Goal: Communication & Community: Answer question/provide support

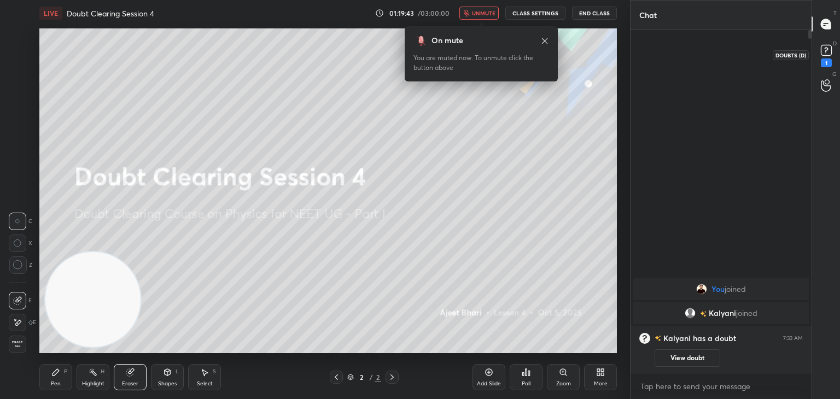
click at [828, 51] on rect at bounding box center [826, 50] width 10 height 10
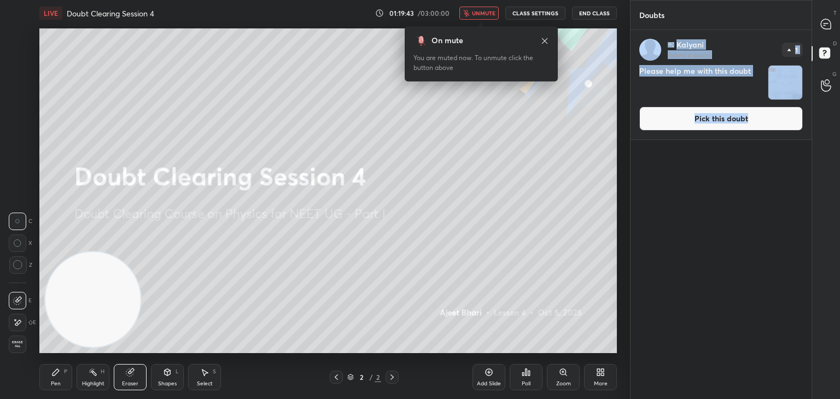
scroll to position [366, 178]
click at [790, 88] on img "grid" at bounding box center [785, 83] width 34 height 34
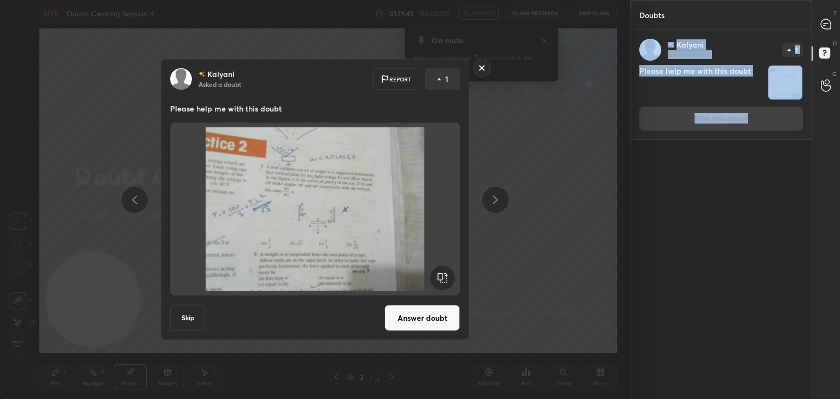
click at [543, 135] on div "[PERSON_NAME] Asked a doubt Report 1 Please help me with this doubt Skip Answer…" at bounding box center [315, 199] width 630 height 399
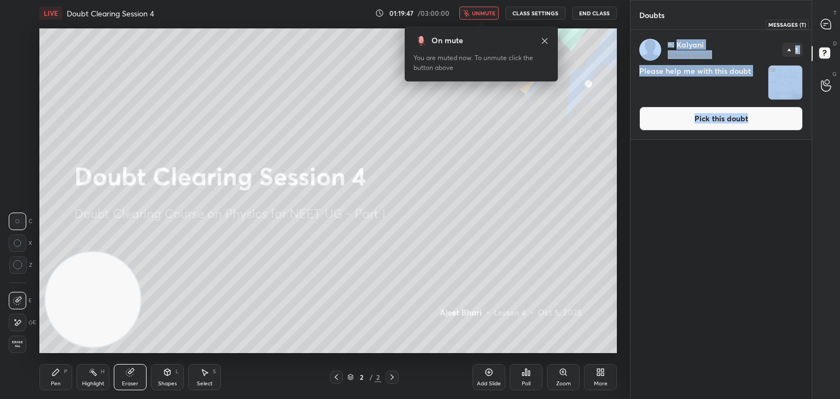
click at [820, 33] on div at bounding box center [826, 24] width 22 height 20
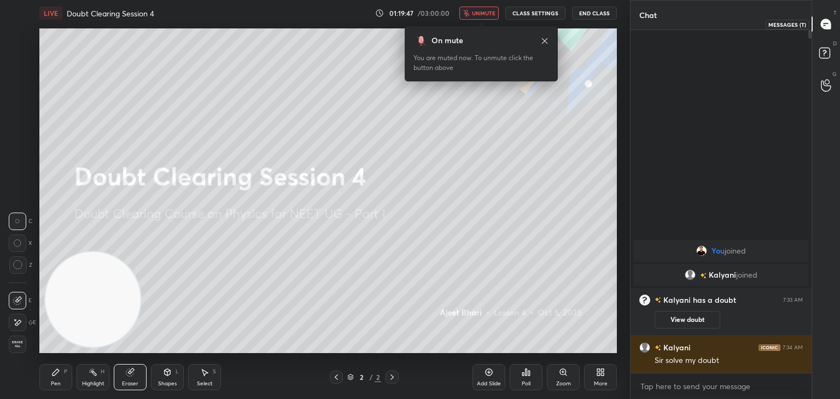
scroll to position [339, 178]
click at [816, 54] on icon at bounding box center [826, 55] width 20 height 20
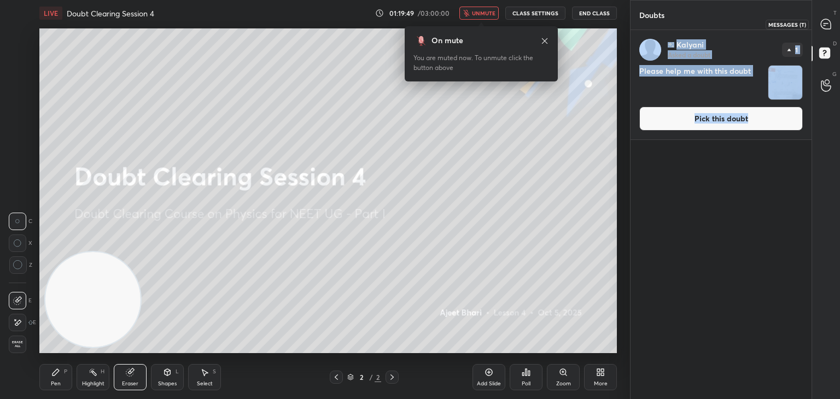
click at [824, 29] on icon at bounding box center [825, 24] width 11 height 11
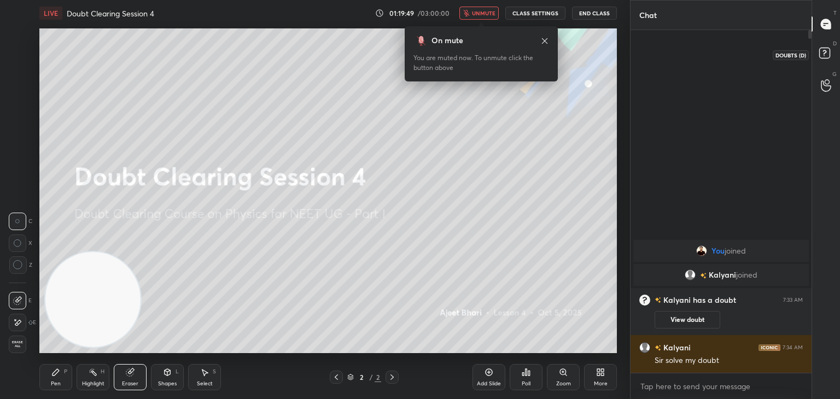
click at [829, 52] on rect at bounding box center [824, 53] width 10 height 10
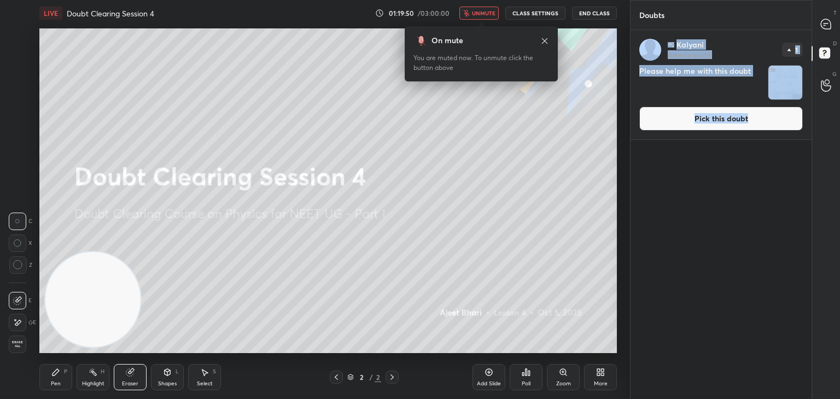
click at [789, 85] on img "grid" at bounding box center [785, 83] width 34 height 34
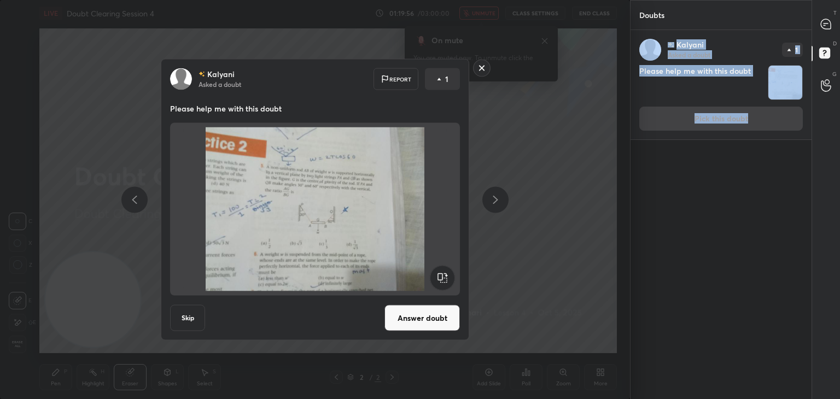
click at [348, 221] on img at bounding box center [314, 209] width 263 height 164
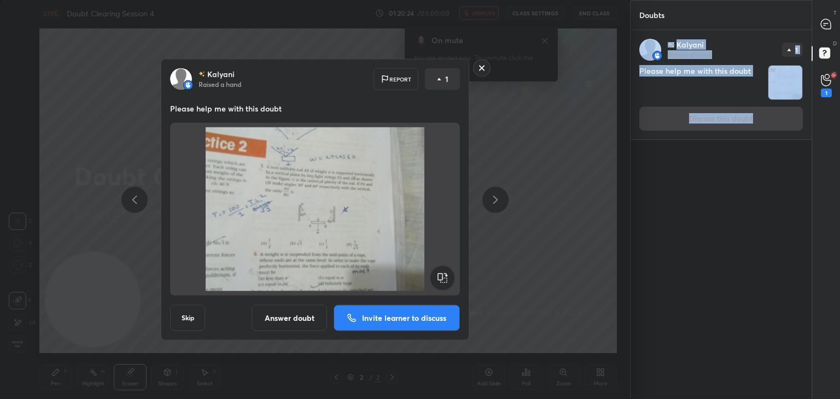
click at [295, 322] on button "Answer doubt" at bounding box center [288, 318] width 75 height 26
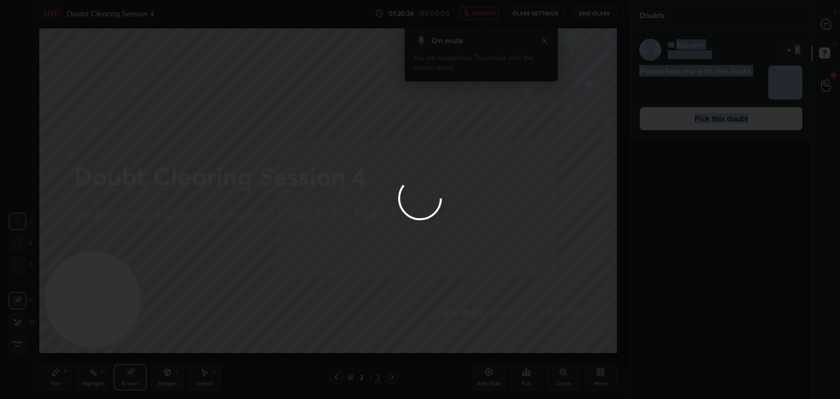
click at [255, 280] on div at bounding box center [420, 199] width 840 height 399
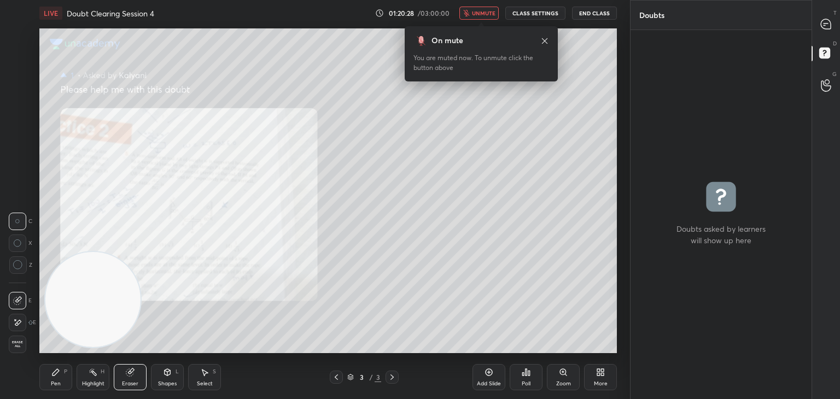
click at [481, 14] on span "unmute" at bounding box center [484, 13] width 24 height 8
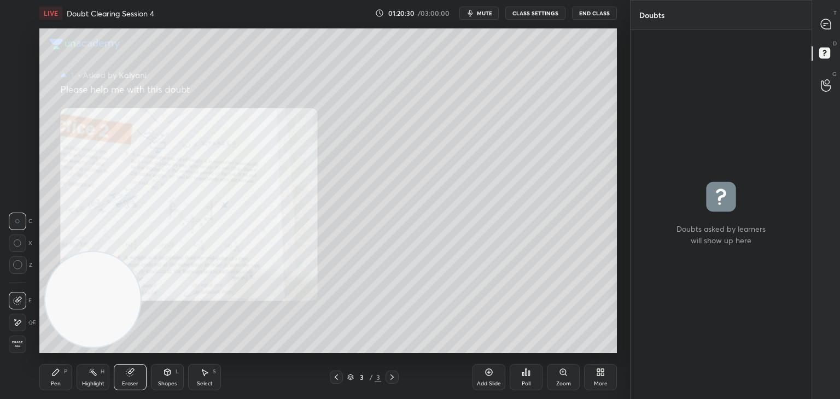
click at [569, 373] on div "Zoom" at bounding box center [563, 377] width 33 height 26
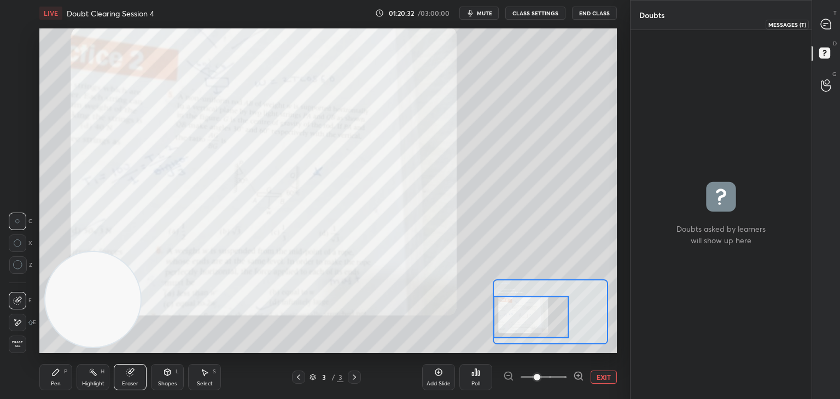
click at [824, 29] on icon at bounding box center [825, 24] width 11 height 11
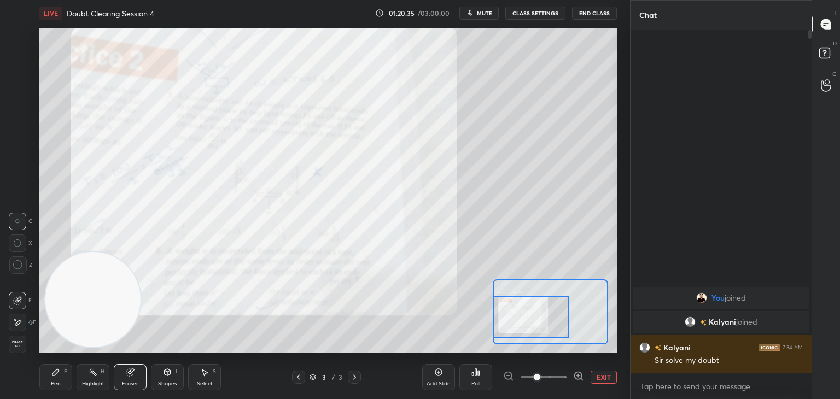
click at [52, 382] on div "Pen" at bounding box center [56, 383] width 10 height 5
click at [15, 40] on div at bounding box center [18, 37] width 9 height 9
click at [139, 383] on div "Eraser" at bounding box center [130, 377] width 33 height 26
click at [17, 342] on span "Erase all" at bounding box center [17, 345] width 16 height 8
click at [482, 14] on span "mute" at bounding box center [484, 13] width 15 height 8
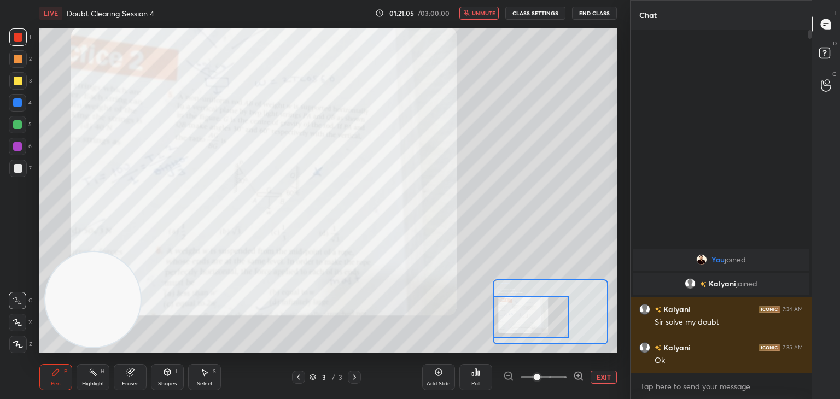
click at [483, 14] on span "unmute" at bounding box center [484, 13] width 24 height 8
click at [579, 371] on icon at bounding box center [578, 376] width 11 height 11
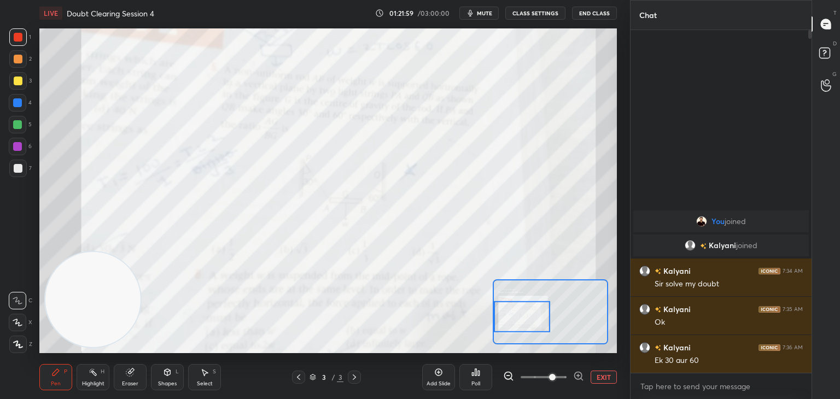
click at [605, 374] on button "EXIT" at bounding box center [603, 377] width 26 height 13
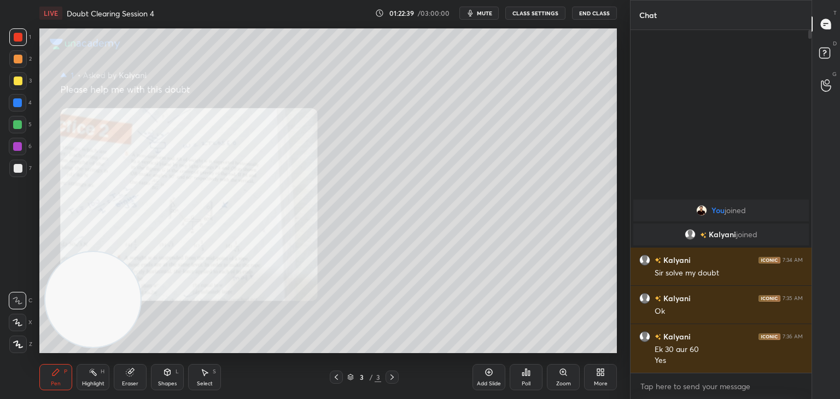
click at [562, 379] on div "Zoom" at bounding box center [563, 377] width 33 height 26
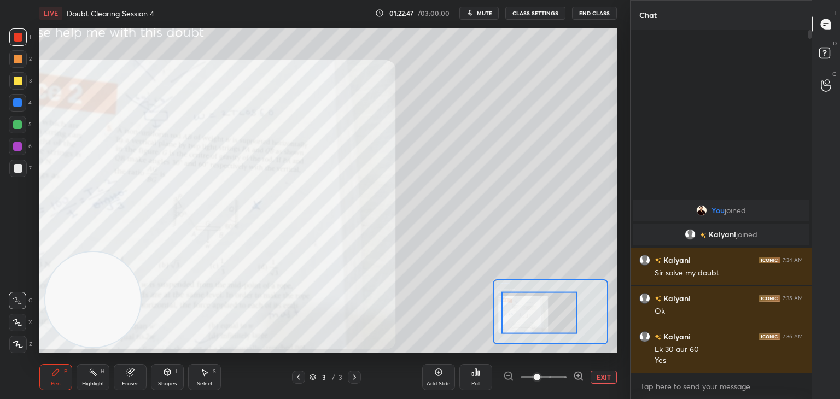
click at [599, 384] on div "Add Slide Poll EXIT" at bounding box center [519, 377] width 195 height 61
click at [602, 374] on button "EXIT" at bounding box center [603, 377] width 26 height 13
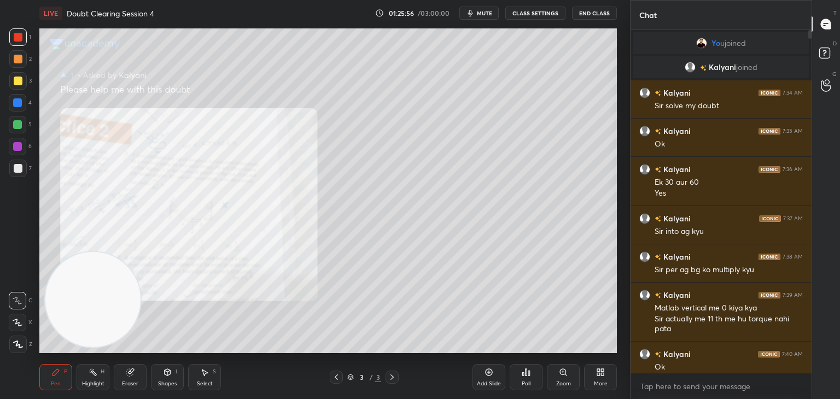
click at [564, 374] on icon at bounding box center [563, 372] width 6 height 6
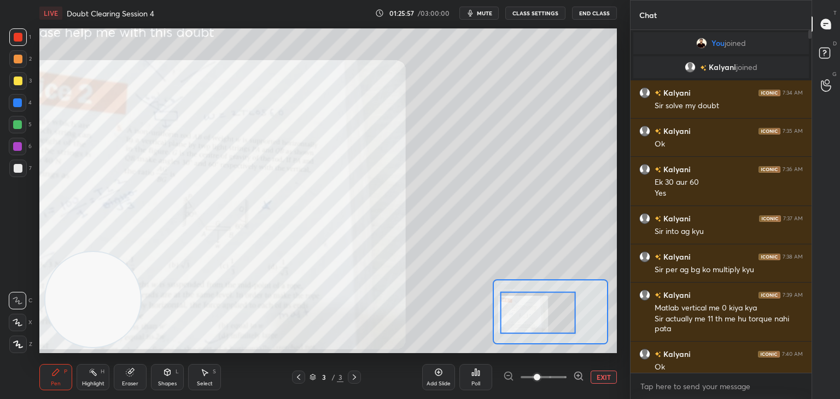
click at [577, 372] on icon at bounding box center [578, 375] width 7 height 7
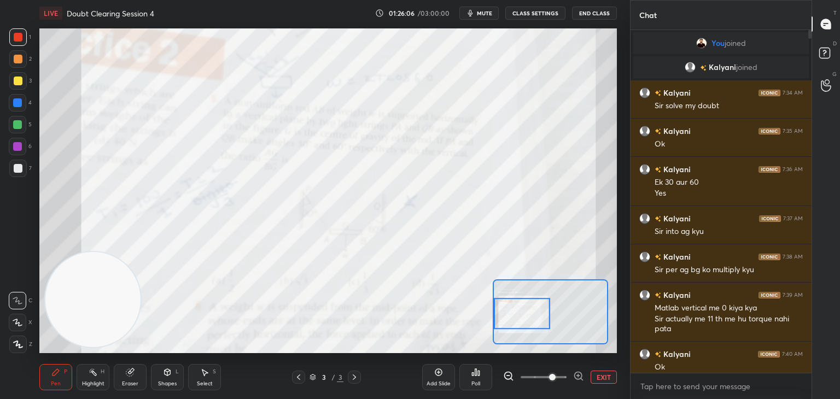
click at [599, 374] on button "EXIT" at bounding box center [603, 377] width 26 height 13
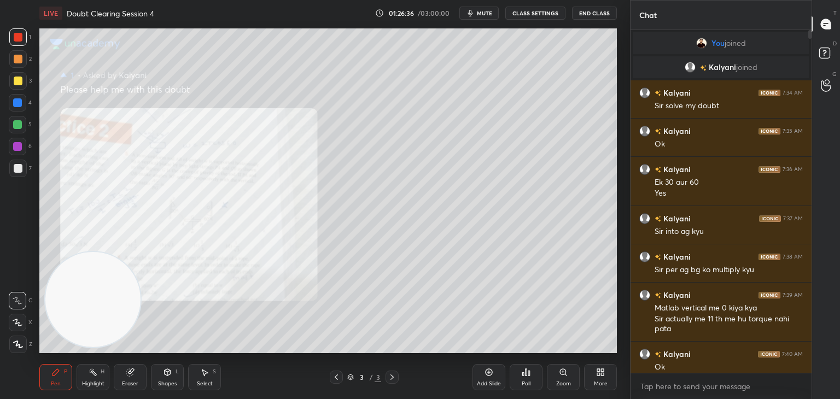
click at [478, 16] on button "mute" at bounding box center [478, 13] width 39 height 13
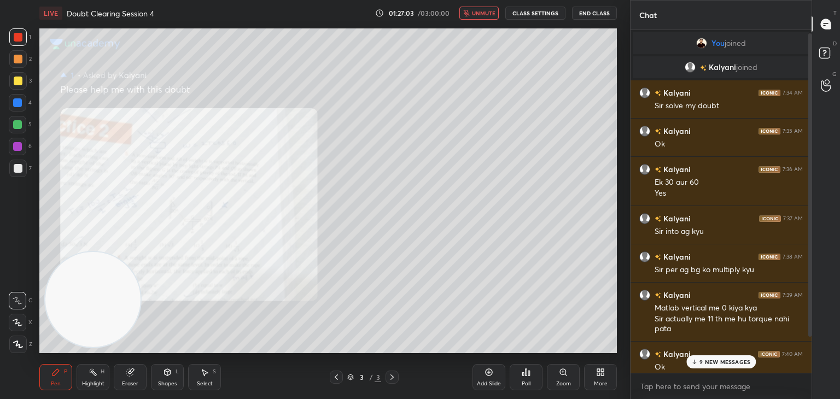
scroll to position [45, 0]
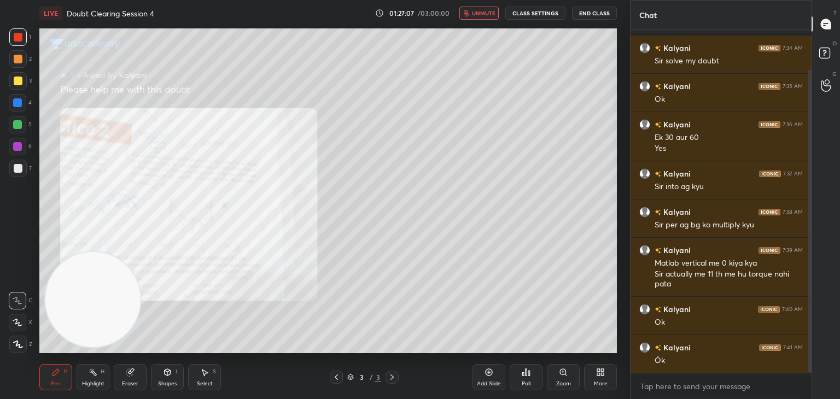
click at [335, 377] on icon at bounding box center [336, 377] width 9 height 9
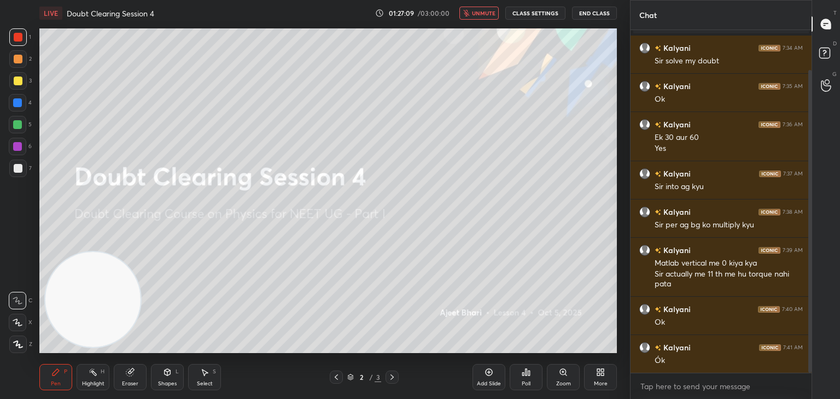
click at [24, 172] on div at bounding box center [17, 168] width 17 height 17
